Goal: Information Seeking & Learning: Find specific fact

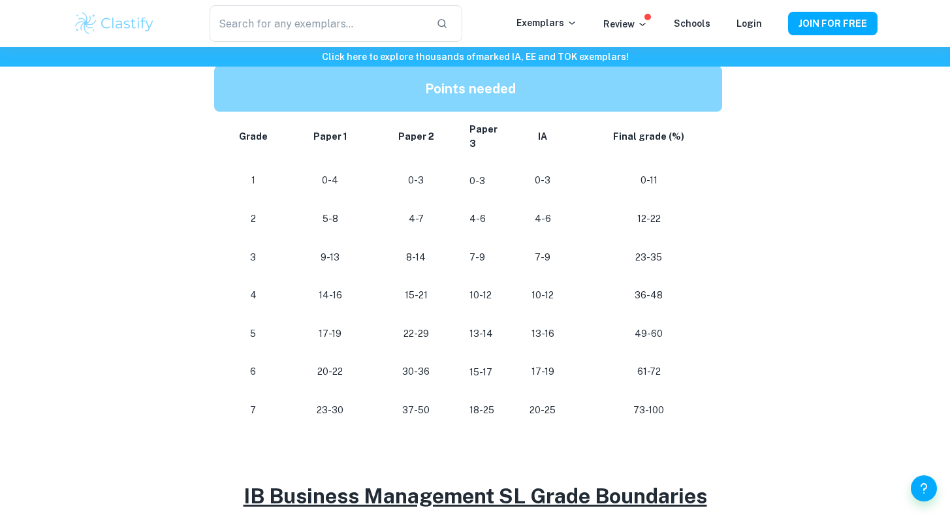
scroll to position [681, 0]
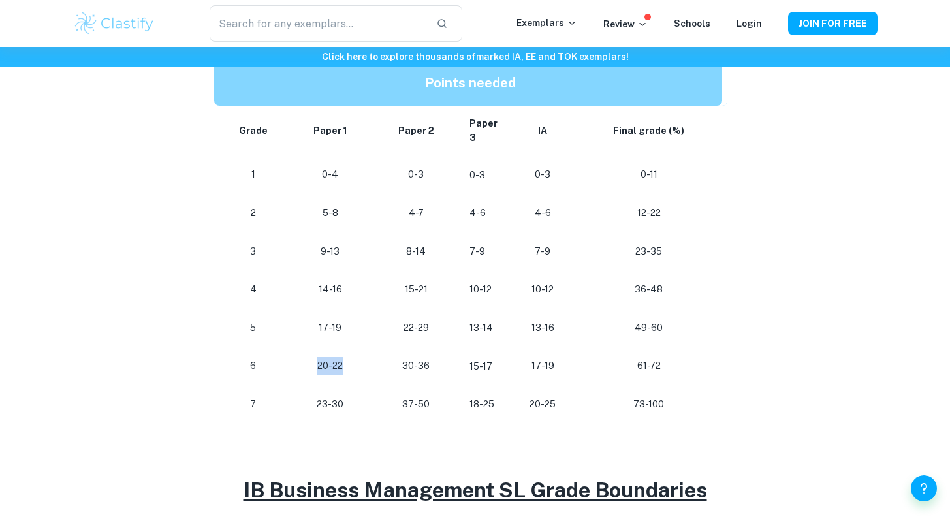
drag, startPoint x: 310, startPoint y: 367, endPoint x: 355, endPoint y: 367, distance: 44.4
click at [355, 367] on p "20-22" at bounding box center [330, 366] width 65 height 18
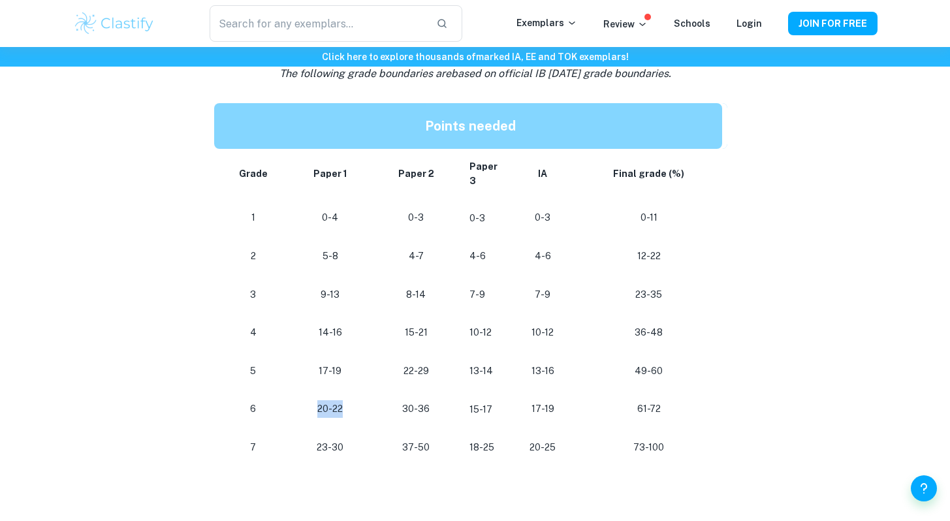
scroll to position [634, 0]
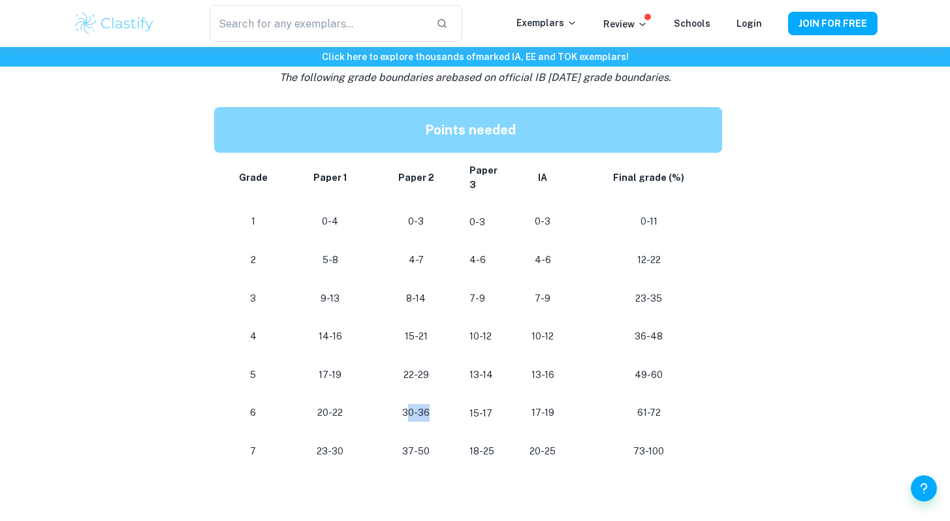
drag, startPoint x: 406, startPoint y: 415, endPoint x: 443, endPoint y: 415, distance: 36.6
click at [443, 415] on p "30-36" at bounding box center [415, 413] width 65 height 18
click at [435, 414] on p "30-36" at bounding box center [415, 413] width 65 height 18
drag, startPoint x: 435, startPoint y: 414, endPoint x: 370, endPoint y: 415, distance: 65.3
click at [369, 414] on tr "[PHONE_NUMBER] [PHONE_NUMBER] 61-72" at bounding box center [470, 413] width 513 height 39
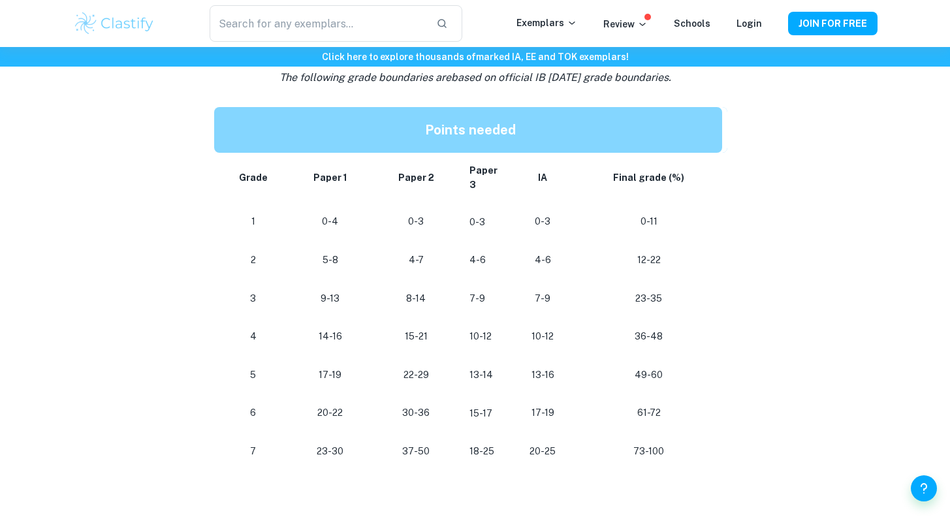
click at [464, 413] on td "15-17" at bounding box center [484, 413] width 51 height 39
drag, startPoint x: 464, startPoint y: 413, endPoint x: 556, endPoint y: 412, distance: 92.7
click at [556, 412] on tr "[PHONE_NUMBER] [PHONE_NUMBER] 61-72" at bounding box center [470, 413] width 513 height 39
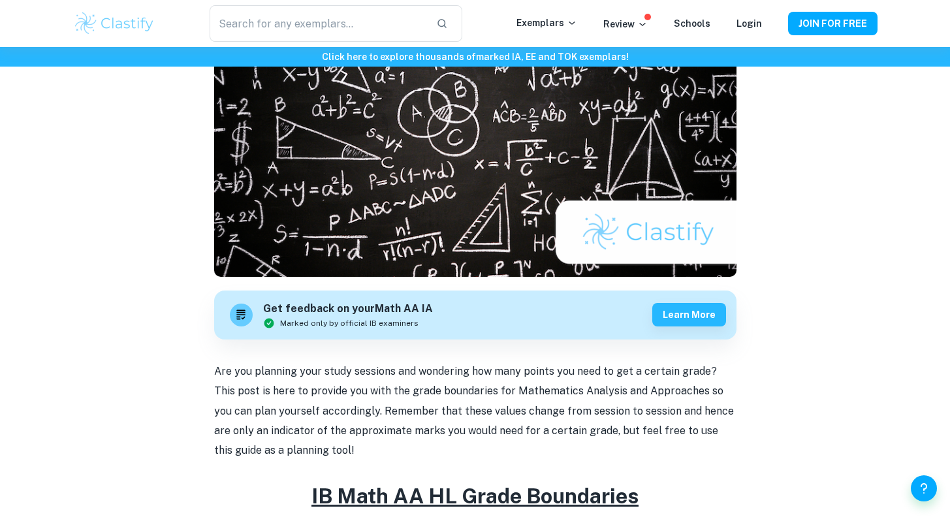
scroll to position [375, 0]
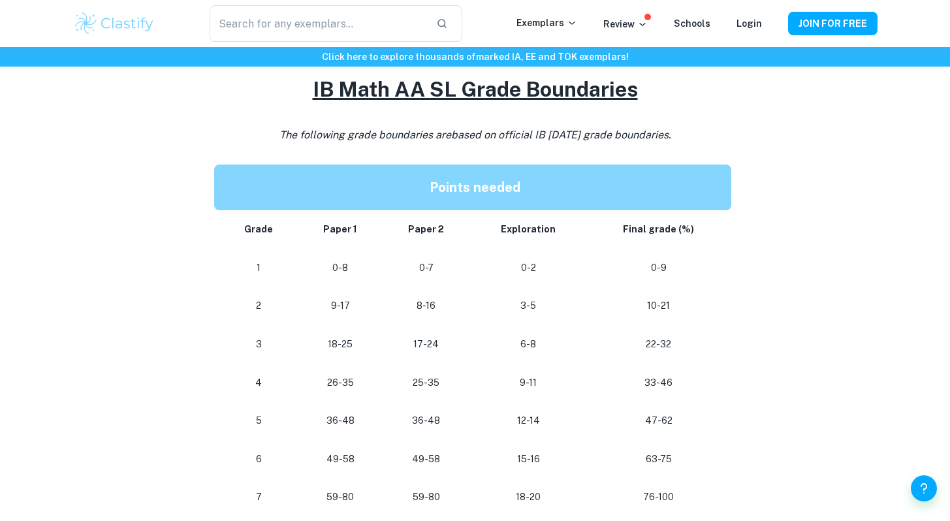
scroll to position [1106, 0]
